Goal: Task Accomplishment & Management: Complete application form

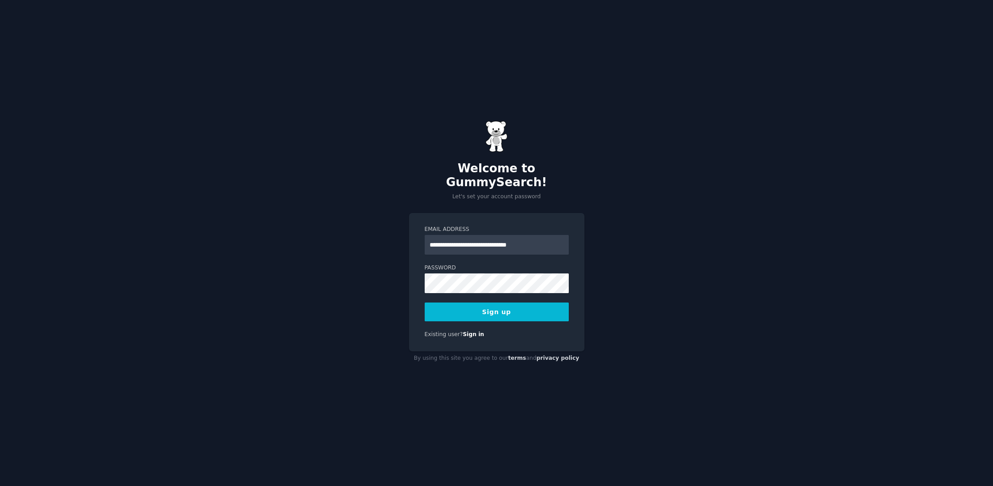
drag, startPoint x: 546, startPoint y: 239, endPoint x: 488, endPoint y: 238, distance: 58.2
click at [488, 238] on input "**********" at bounding box center [497, 245] width 144 height 20
type input "**********"
click at [499, 307] on button "Sign up" at bounding box center [497, 312] width 144 height 19
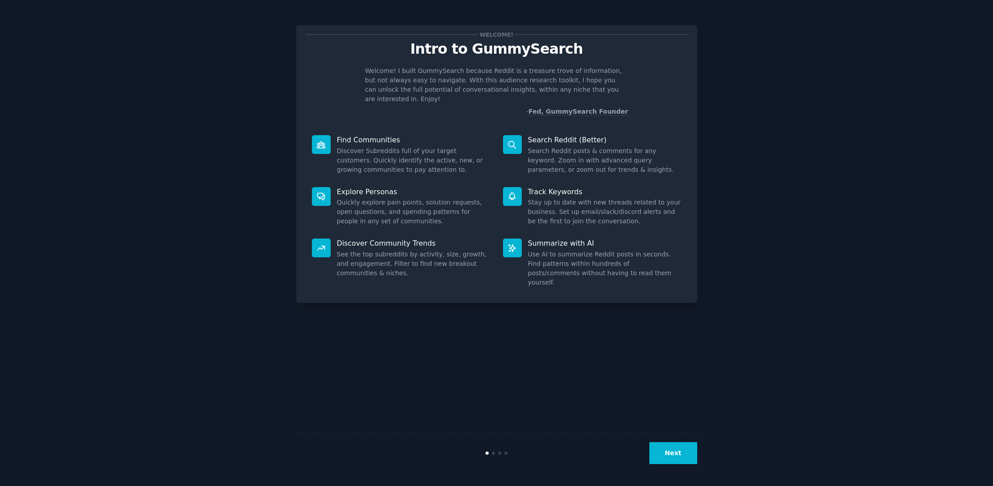
click at [673, 452] on button "Next" at bounding box center [673, 453] width 48 height 22
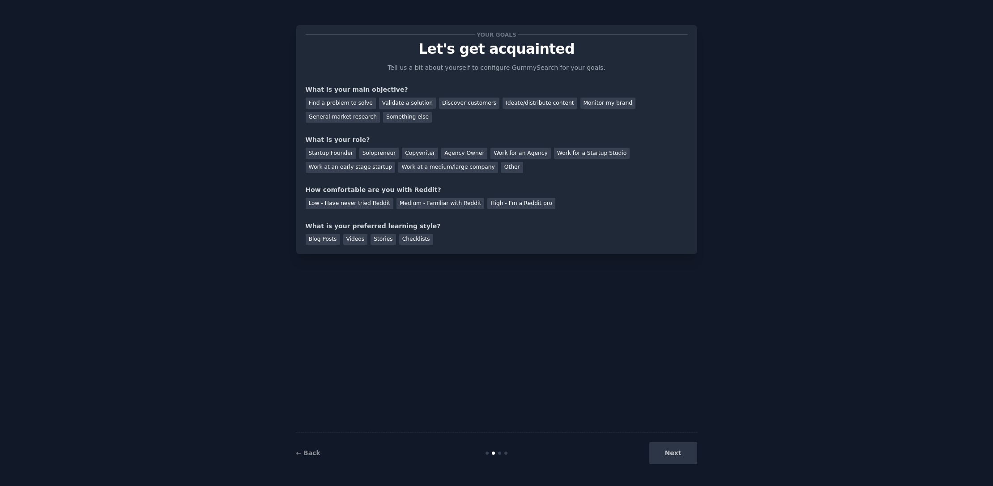
click at [678, 456] on div "Next" at bounding box center [630, 453] width 134 height 22
click at [676, 456] on div "Next" at bounding box center [630, 453] width 134 height 22
click at [529, 103] on div "Ideate/distribute content" at bounding box center [540, 103] width 74 height 11
click at [671, 455] on div "Next" at bounding box center [630, 453] width 134 height 22
click at [511, 102] on div "Ideate/distribute content" at bounding box center [540, 103] width 74 height 11
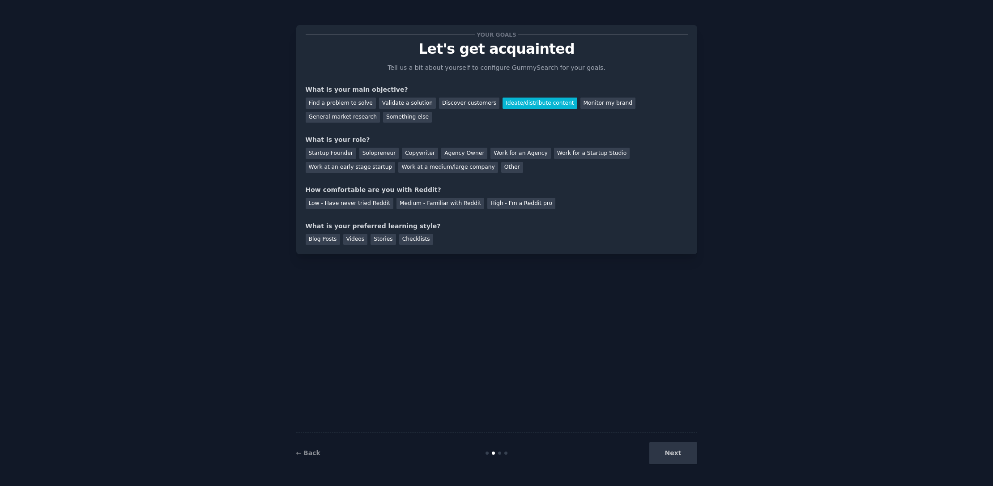
click at [676, 233] on div "Blog Posts Videos Stories Checklists" at bounding box center [497, 238] width 382 height 14
click at [571, 85] on div "What is your main objective?" at bounding box center [497, 89] width 382 height 9
click at [374, 90] on div "What is your main objective?" at bounding box center [497, 89] width 382 height 9
drag, startPoint x: 305, startPoint y: 89, endPoint x: 388, endPoint y: 87, distance: 82.8
click at [388, 87] on div "What is your main objective?" at bounding box center [497, 89] width 382 height 9
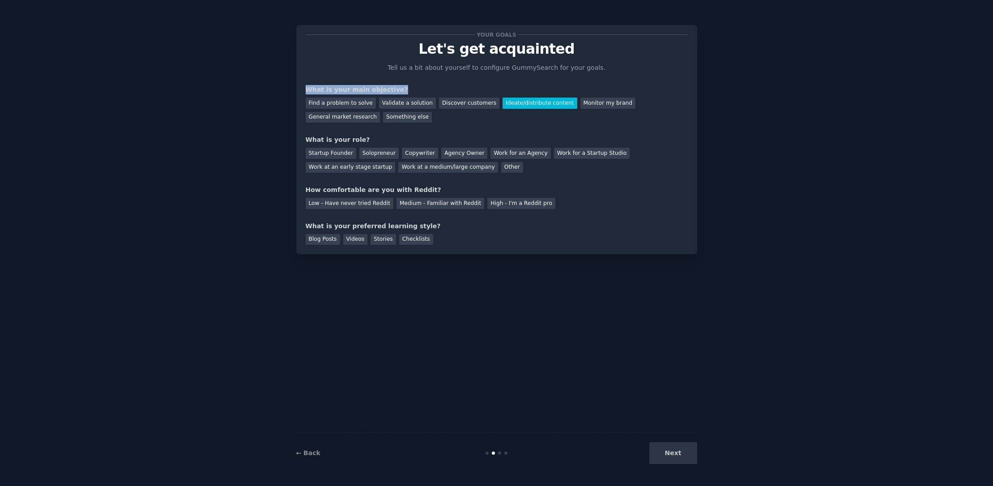
copy div "What is your main objective?"
drag, startPoint x: 298, startPoint y: 102, endPoint x: 369, endPoint y: 102, distance: 70.7
click at [369, 102] on div "Your goals Let's get acquainted Tell us a bit about yourself to configure Gummy…" at bounding box center [496, 139] width 401 height 229
copy div "Find a problem to solve"
drag, startPoint x: 376, startPoint y: 102, endPoint x: 420, endPoint y: 103, distance: 43.4
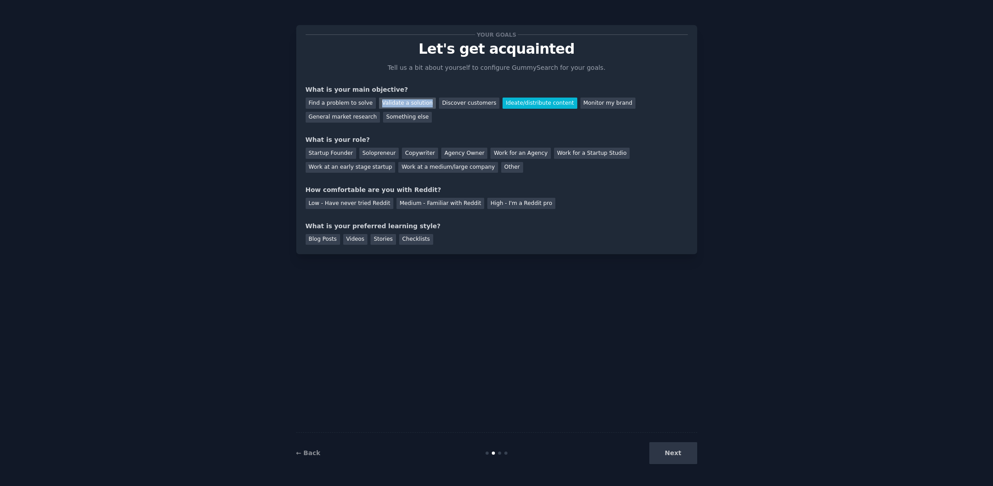
click at [420, 103] on div "Validate a solution" at bounding box center [407, 103] width 57 height 11
copy div "Validate a solution"
drag, startPoint x: 429, startPoint y: 102, endPoint x: 478, endPoint y: 102, distance: 49.7
click at [478, 102] on div "Discover customers" at bounding box center [469, 103] width 60 height 11
copy div "Discover customers"
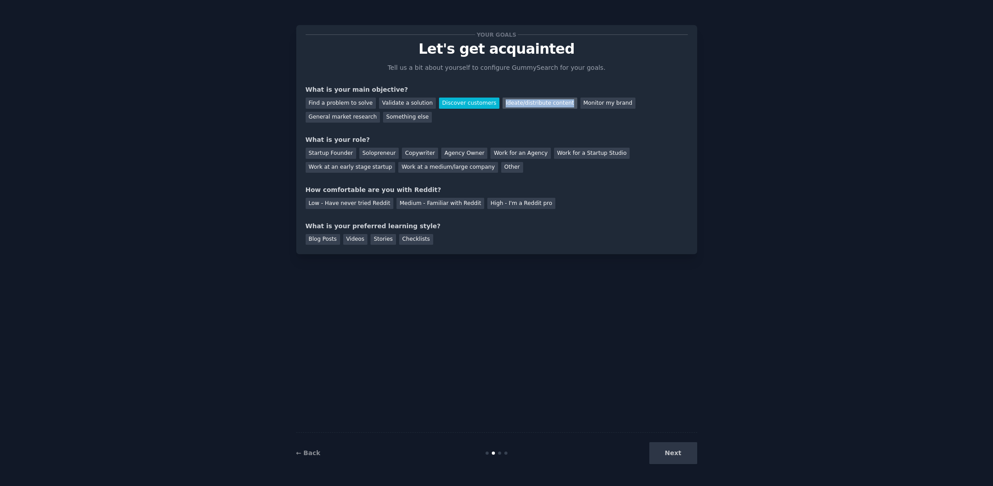
drag, startPoint x: 483, startPoint y: 105, endPoint x: 548, endPoint y: 106, distance: 64.5
click at [548, 106] on div "Ideate/distribute content" at bounding box center [540, 103] width 74 height 11
copy div "Ideate/distribute content"
drag, startPoint x: 552, startPoint y: 102, endPoint x: 600, endPoint y: 102, distance: 47.4
click at [600, 102] on div "Monitor my brand" at bounding box center [607, 103] width 55 height 11
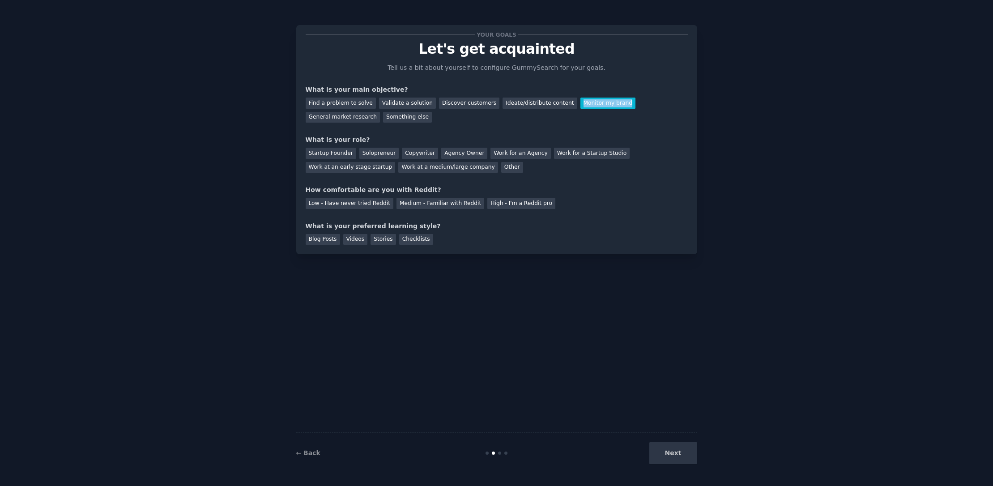
copy div "Monitor my brand"
drag, startPoint x: 609, startPoint y: 102, endPoint x: 678, endPoint y: 107, distance: 69.0
click at [678, 107] on div "Find a problem to solve Validate a solution Discover customers Ideate/distribut…" at bounding box center [497, 108] width 382 height 28
copy div "General market research"
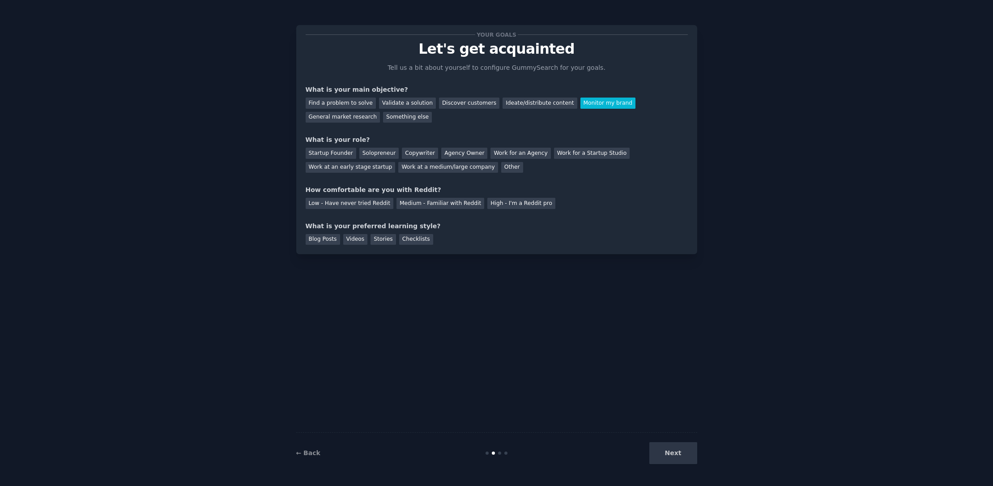
click at [609, 125] on div "Your goals Let's get acquainted Tell us a bit about yourself to configure Gummy…" at bounding box center [497, 139] width 382 height 210
click at [380, 112] on div "General market research" at bounding box center [343, 117] width 75 height 11
drag, startPoint x: 359, startPoint y: 140, endPoint x: 295, endPoint y: 136, distance: 64.5
click at [295, 136] on div "Your goals Let's get acquainted Tell us a bit about yourself to configure Gummy…" at bounding box center [497, 243] width 968 height 461
copy div "What is your role?"
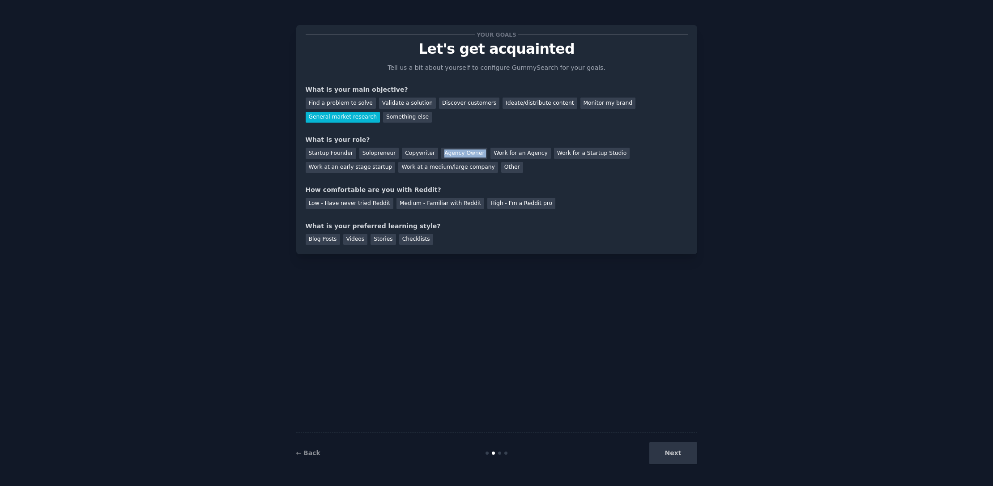
drag, startPoint x: 430, startPoint y: 159, endPoint x: 472, endPoint y: 152, distance: 42.2
click at [472, 152] on div "Startup Founder Solopreneur Copywriter Agency Owner Work for an Agency Work for…" at bounding box center [497, 159] width 382 height 28
copy div "Agency Owner"
drag, startPoint x: 396, startPoint y: 153, endPoint x: 426, endPoint y: 155, distance: 29.6
click at [426, 155] on div "Startup Founder Solopreneur Copywriter Agency Owner Work for an Agency Work for…" at bounding box center [497, 159] width 382 height 28
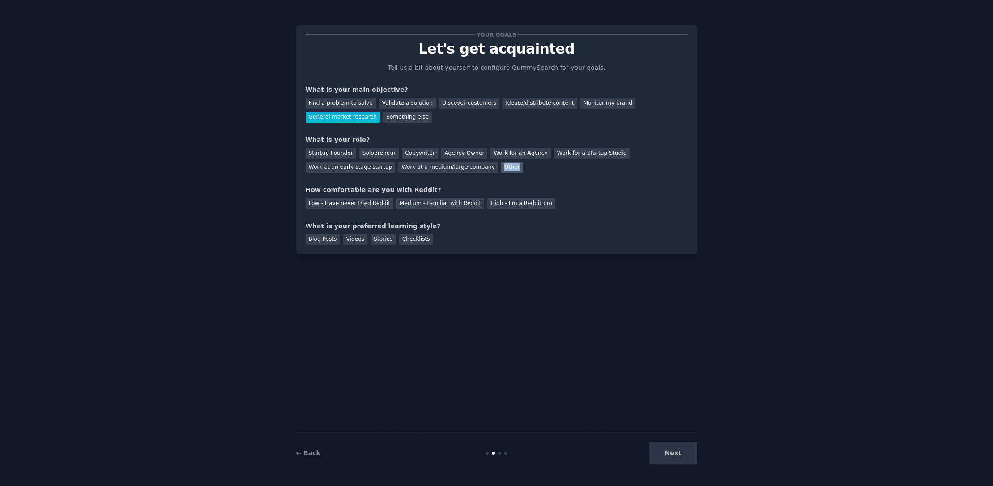
drag, startPoint x: 423, startPoint y: 167, endPoint x: 399, endPoint y: 166, distance: 24.2
click at [399, 166] on div "Startup Founder Solopreneur Copywriter Agency Owner Work for an Agency Work for…" at bounding box center [497, 159] width 382 height 28
click at [744, 116] on div "Your goals Let's get acquainted Tell us a bit about yourself to configure Gummy…" at bounding box center [497, 243] width 968 height 461
drag, startPoint x: 306, startPoint y: 190, endPoint x: 421, endPoint y: 192, distance: 115.0
click at [421, 192] on div "How comfortable are you with Reddit?" at bounding box center [497, 189] width 382 height 9
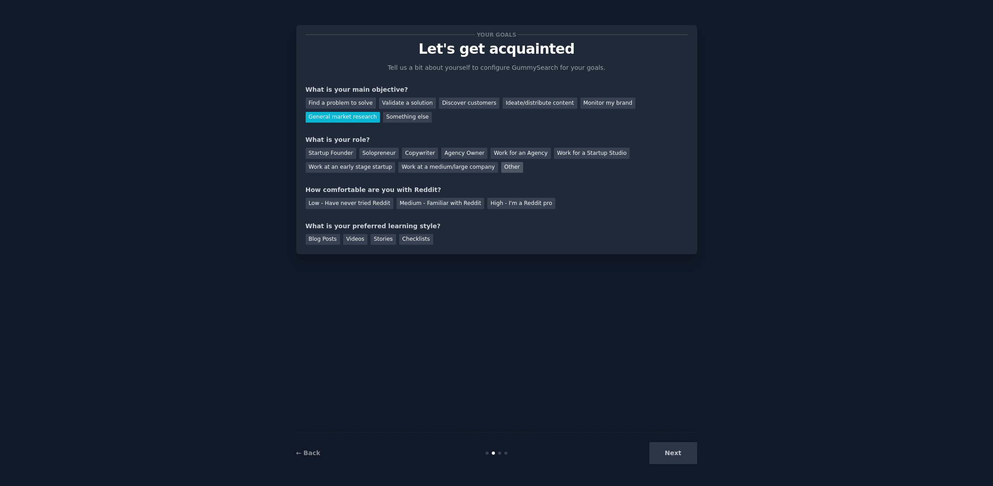
click at [501, 166] on div "Other" at bounding box center [512, 167] width 22 height 11
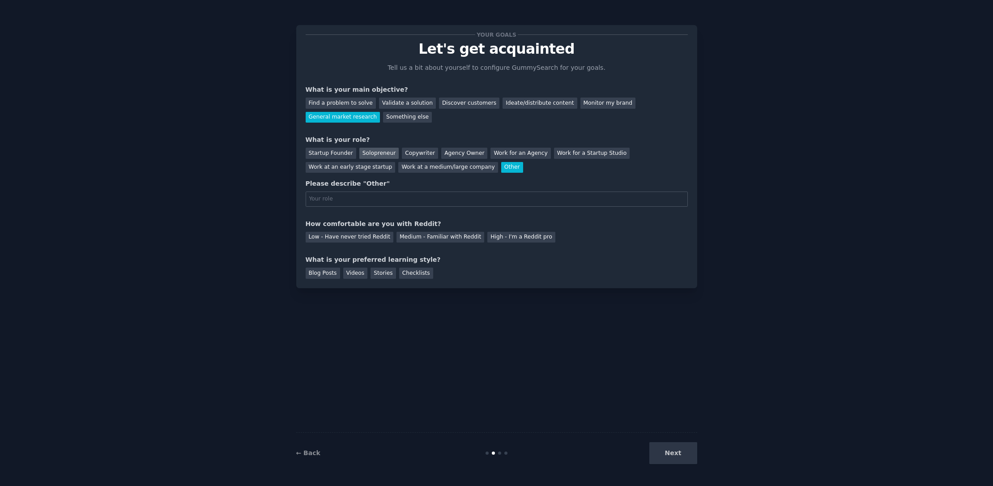
click at [381, 153] on div "Solopreneur" at bounding box center [378, 153] width 39 height 11
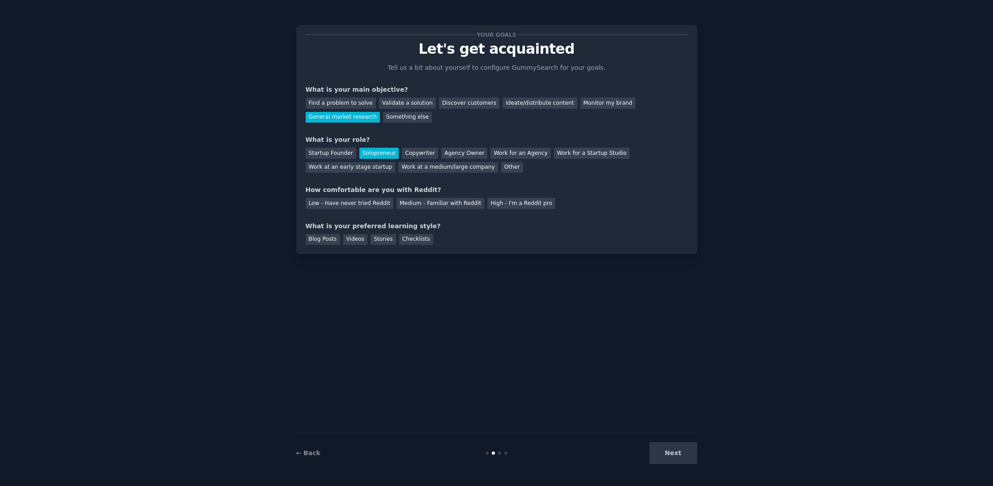
click at [867, 157] on div "Your goals Let's get acquainted Tell us a bit about yourself to configure Gummy…" at bounding box center [497, 243] width 968 height 461
click at [452, 203] on div "Medium - Familiar with Reddit" at bounding box center [440, 203] width 88 height 11
drag, startPoint x: 303, startPoint y: 226, endPoint x: 420, endPoint y: 226, distance: 116.8
click at [420, 226] on div "Your goals Let's get acquainted Tell us a bit about yourself to configure Gummy…" at bounding box center [496, 139] width 401 height 229
click at [835, 148] on div "Your goals Let's get acquainted Tell us a bit about yourself to configure Gummy…" at bounding box center [497, 243] width 968 height 461
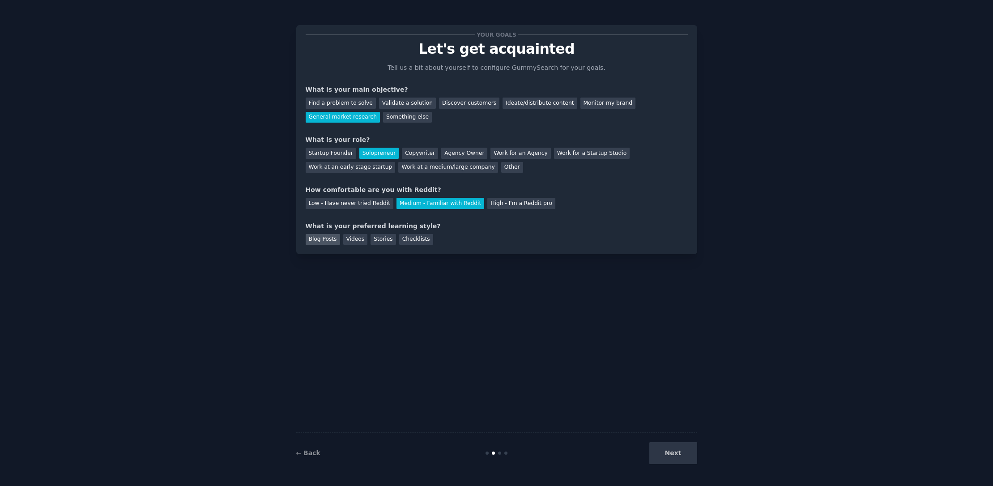
click at [327, 240] on div "Blog Posts" at bounding box center [323, 239] width 34 height 11
click at [676, 454] on button "Next" at bounding box center [673, 453] width 48 height 22
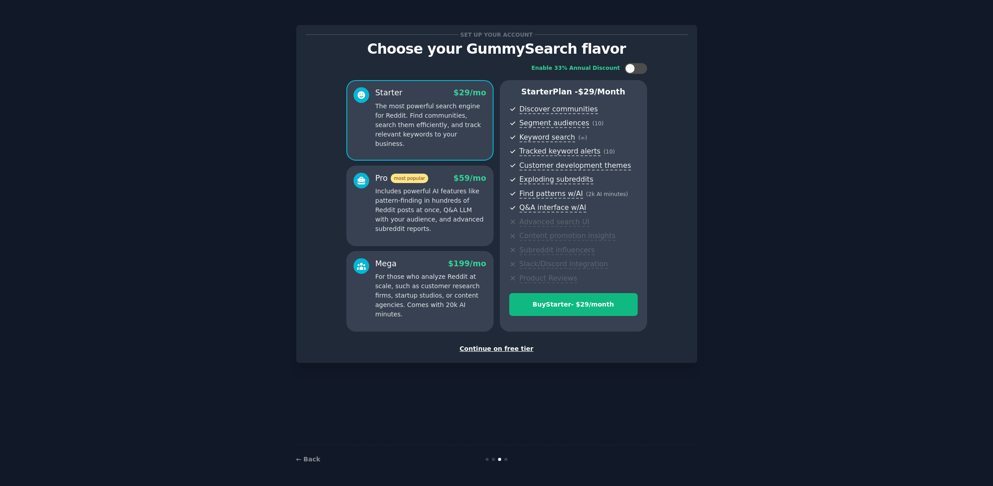
click at [511, 349] on div "Continue on free tier" at bounding box center [497, 348] width 382 height 9
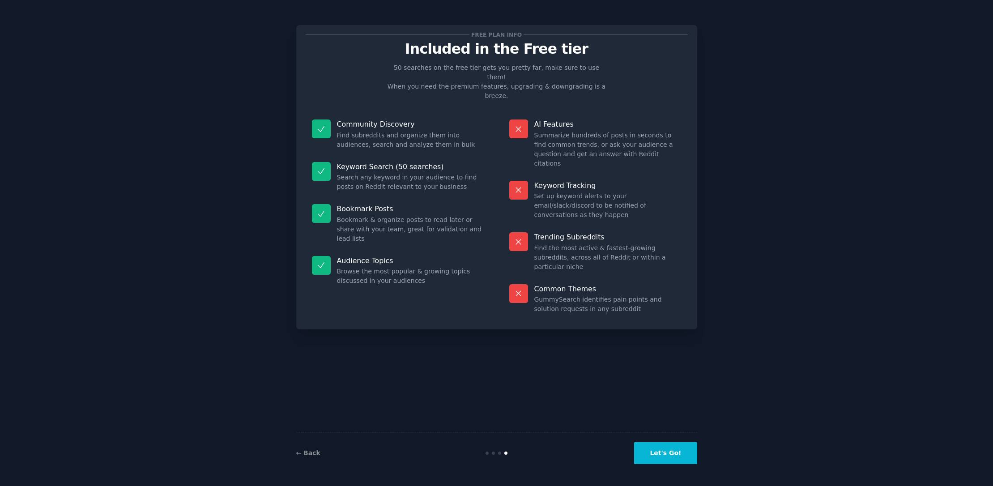
click at [668, 453] on button "Let's Go!" at bounding box center [665, 453] width 63 height 22
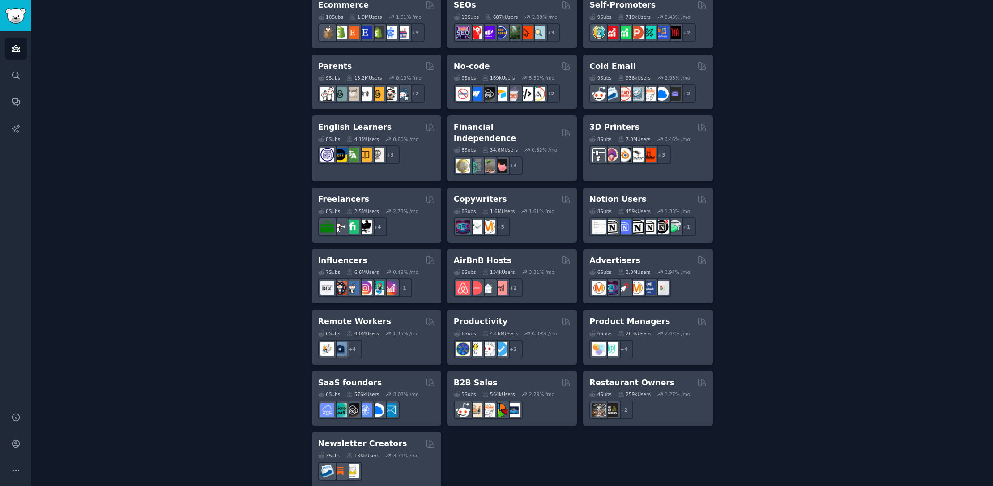
scroll to position [546, 0]
